Goal: Find specific page/section: Find specific page/section

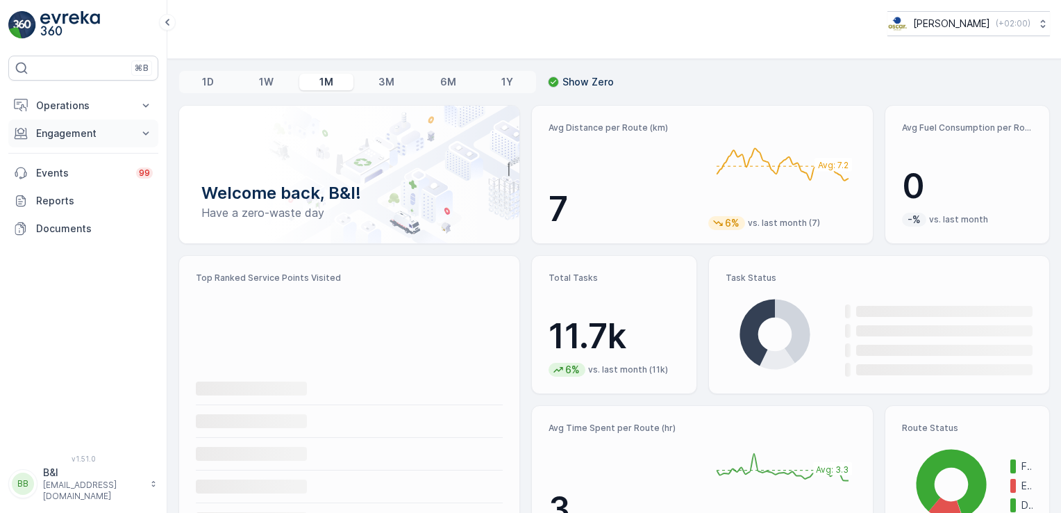
click at [112, 129] on p "Engagement" at bounding box center [83, 133] width 94 height 14
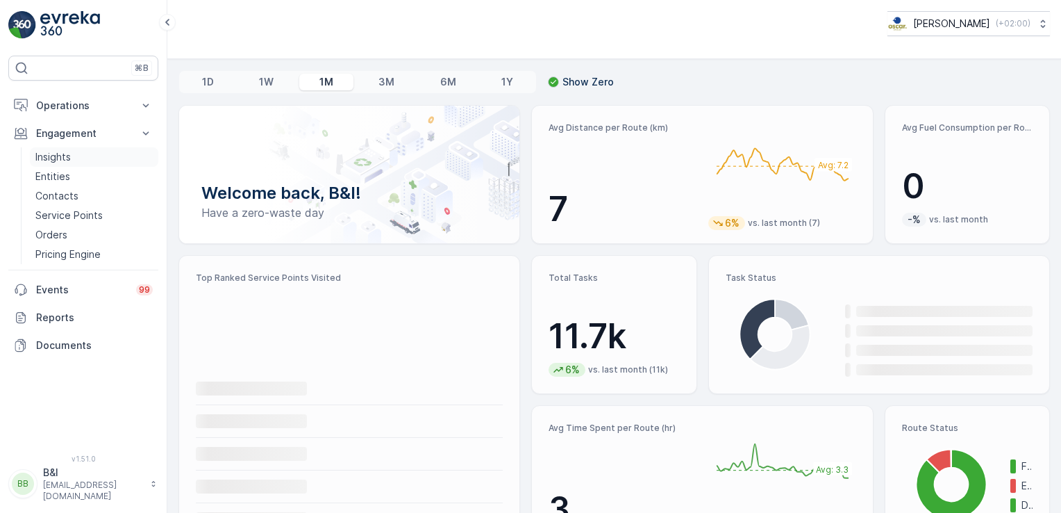
click at [50, 163] on p "Insights" at bounding box center [52, 157] width 35 height 14
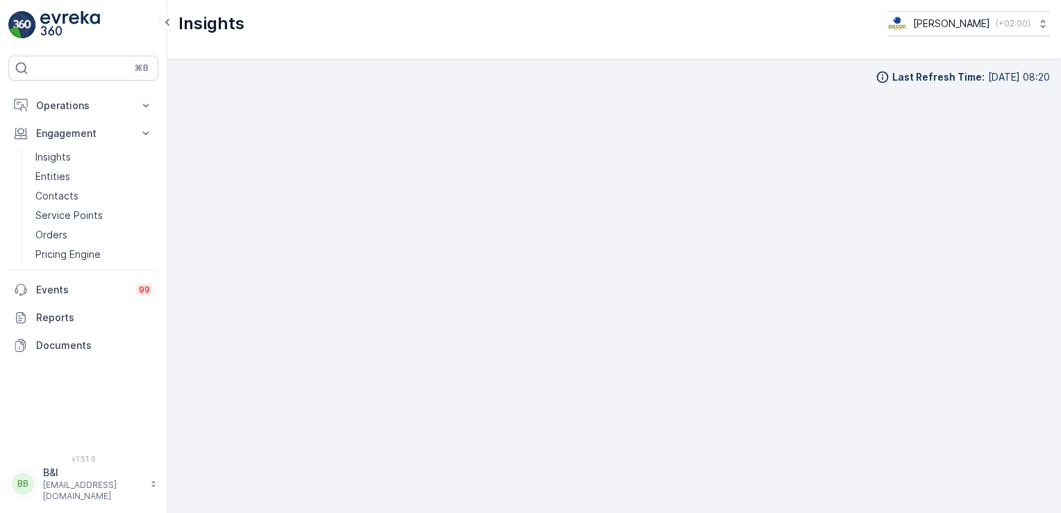
scroll to position [11, 0]
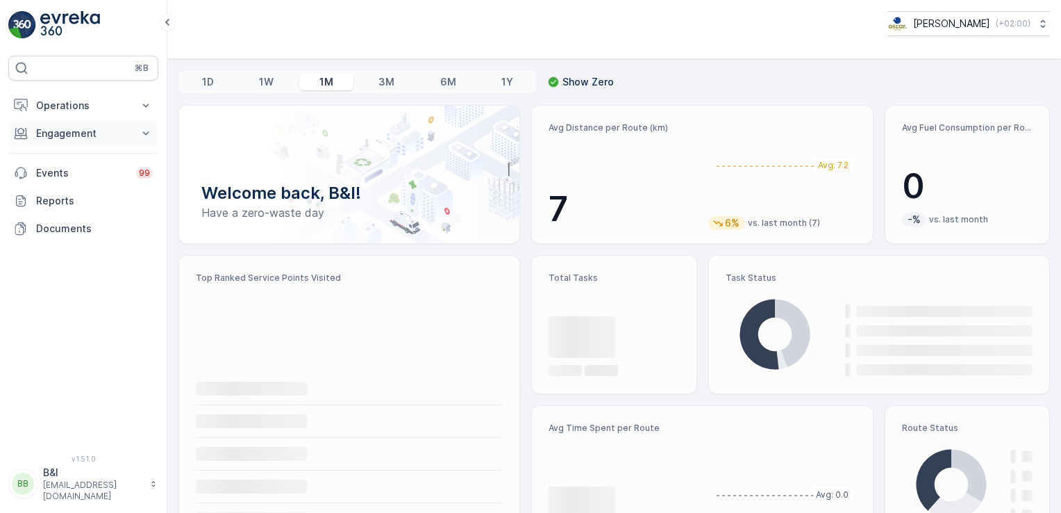
click at [116, 136] on p "Engagement" at bounding box center [83, 133] width 94 height 14
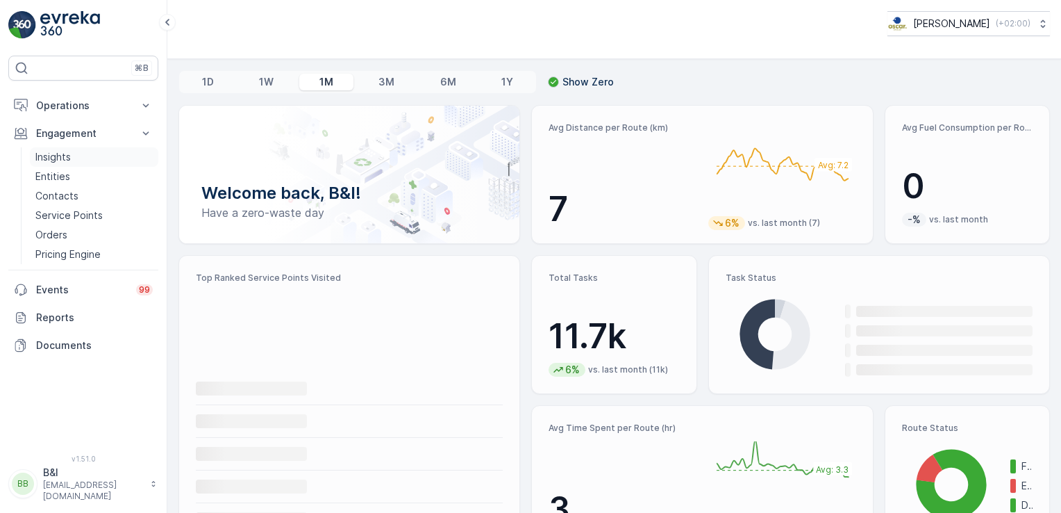
click at [78, 158] on link "Insights" at bounding box center [94, 156] width 128 height 19
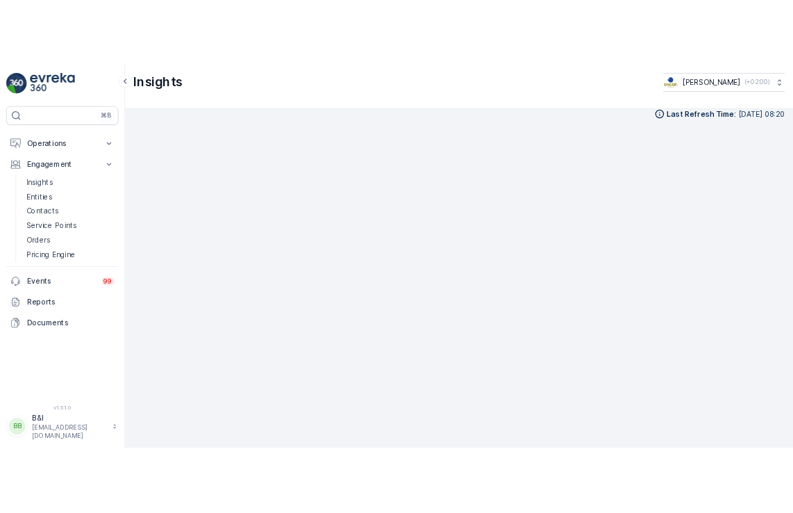
scroll to position [11, 0]
